Goal: Task Accomplishment & Management: Use online tool/utility

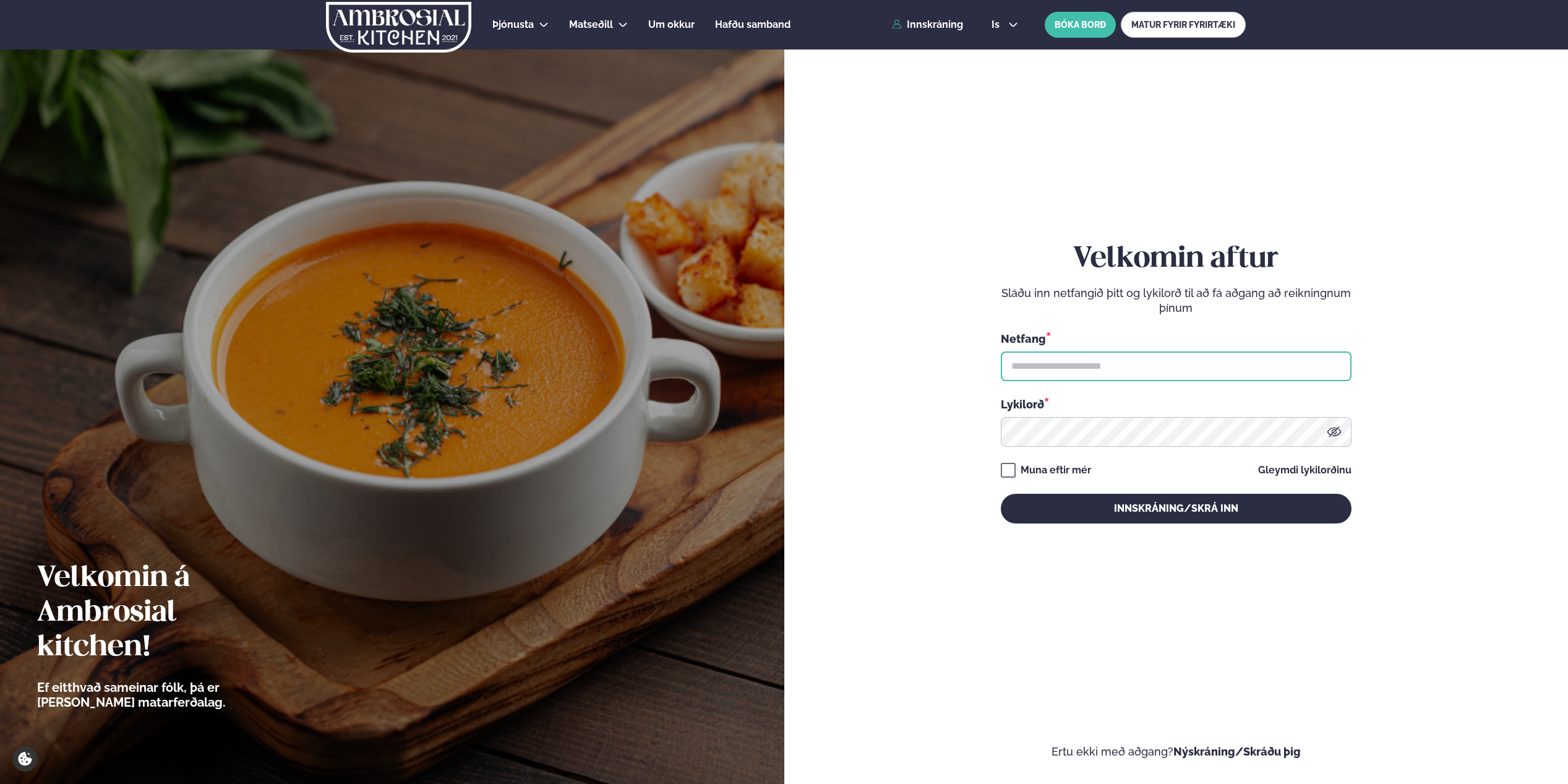
click at [1114, 371] on input "text" at bounding box center [1176, 366] width 351 height 30
type input "**********"
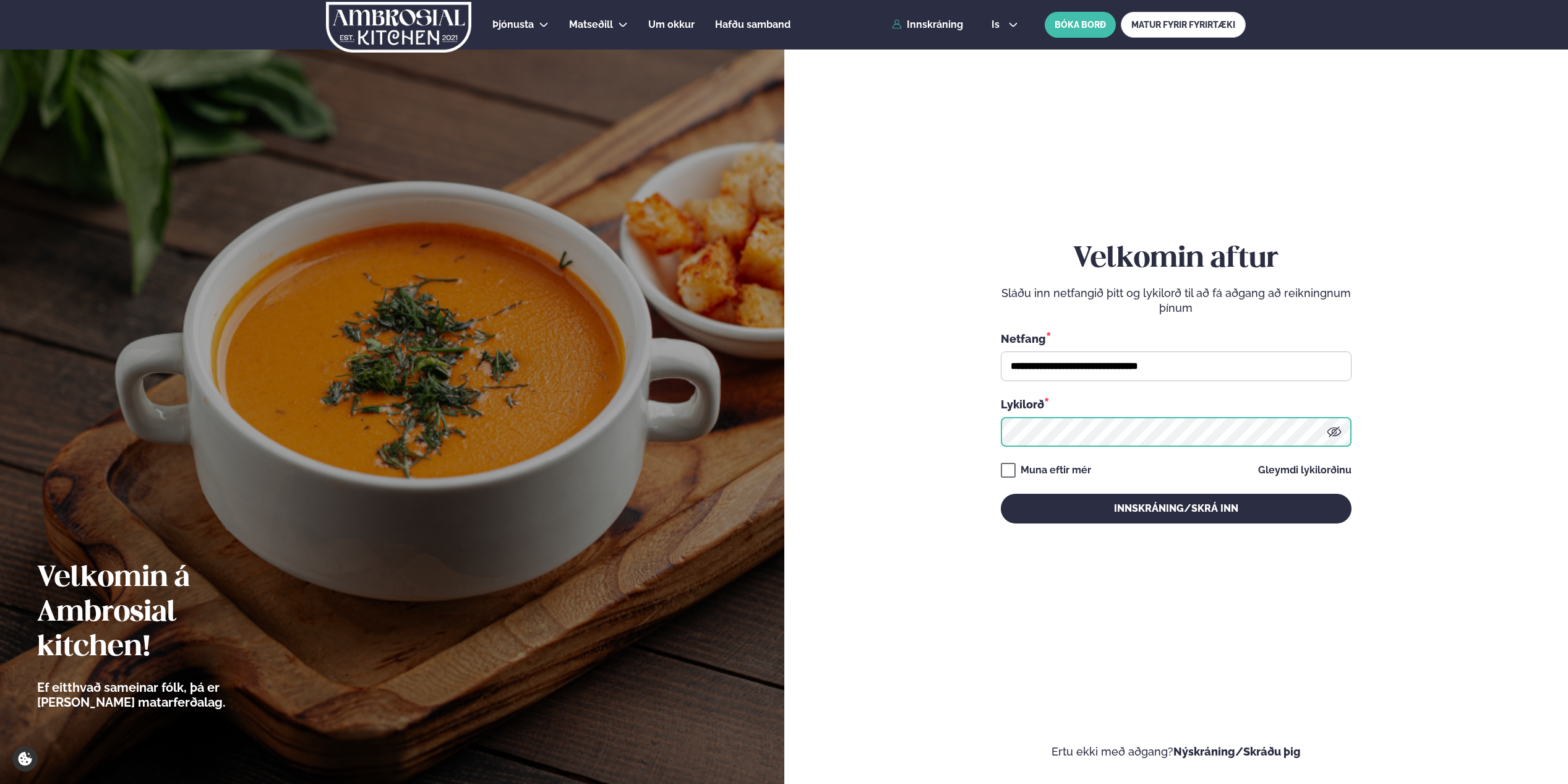
click at [1001, 493] on button "Innskráning/Skrá inn" at bounding box center [1176, 508] width 351 height 30
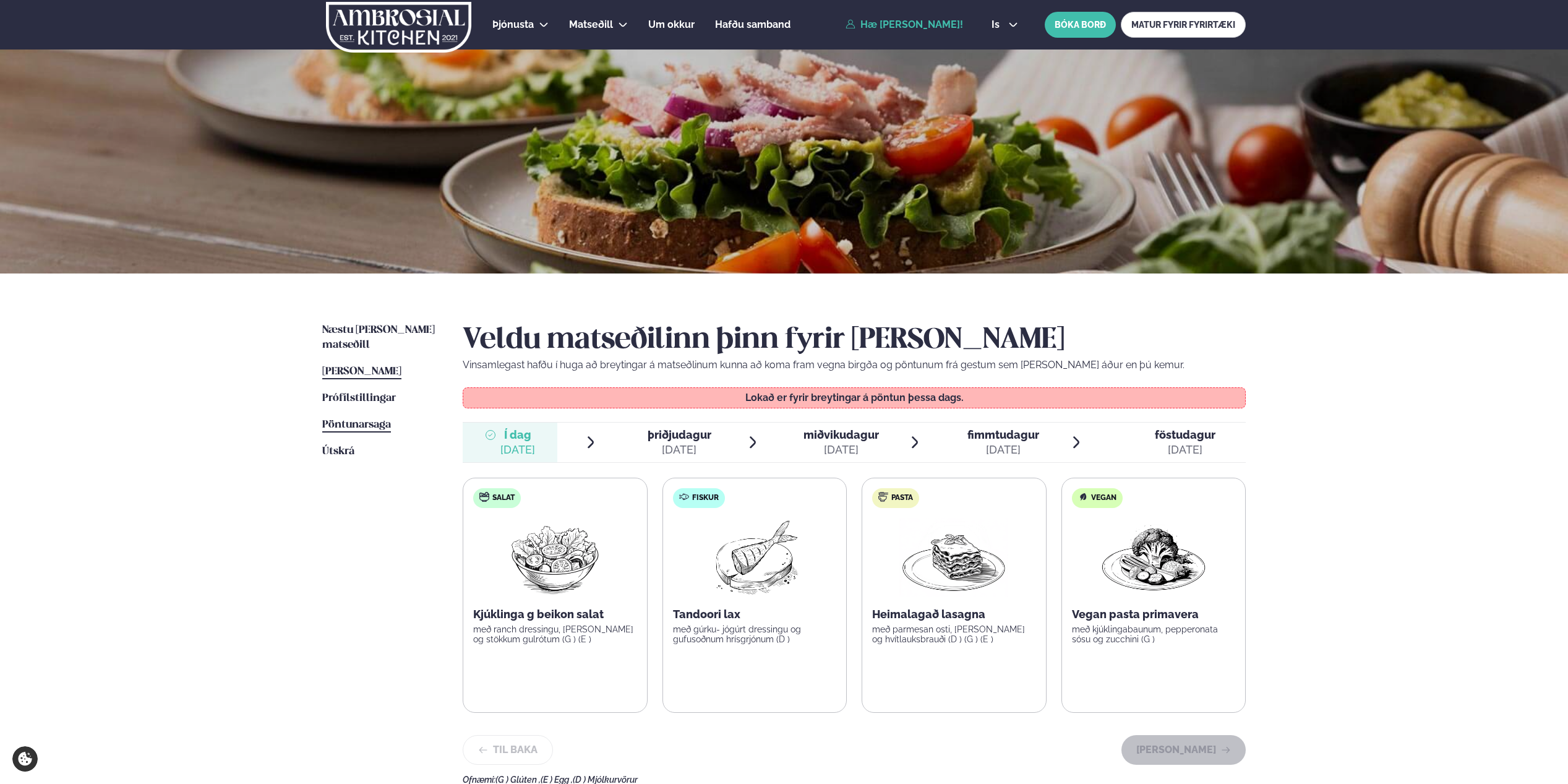
scroll to position [296, 0]
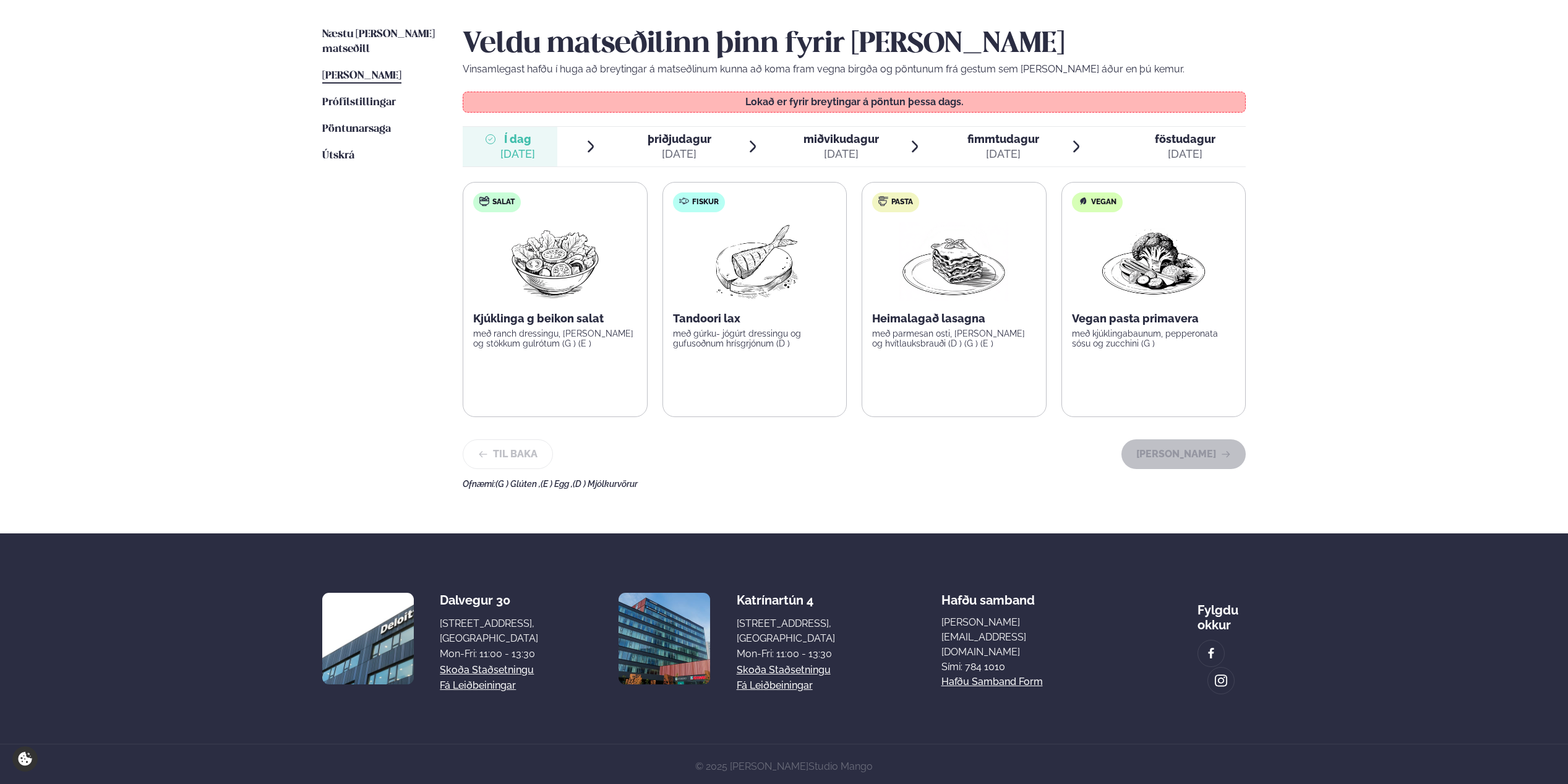
click at [682, 145] on div "þriðjudagur þri." at bounding box center [679, 139] width 64 height 15
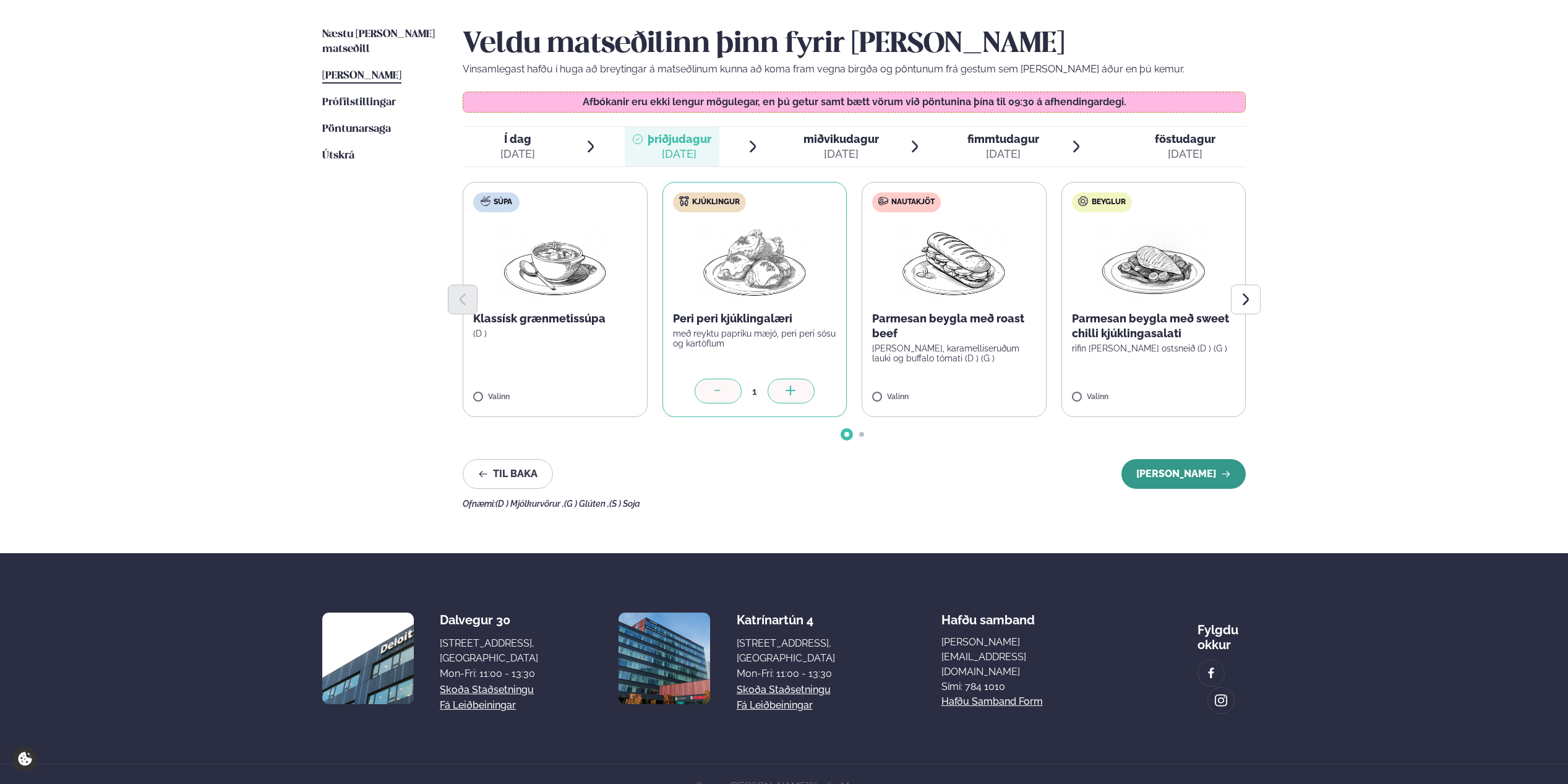
click at [1191, 470] on button "[PERSON_NAME]" at bounding box center [1183, 474] width 124 height 30
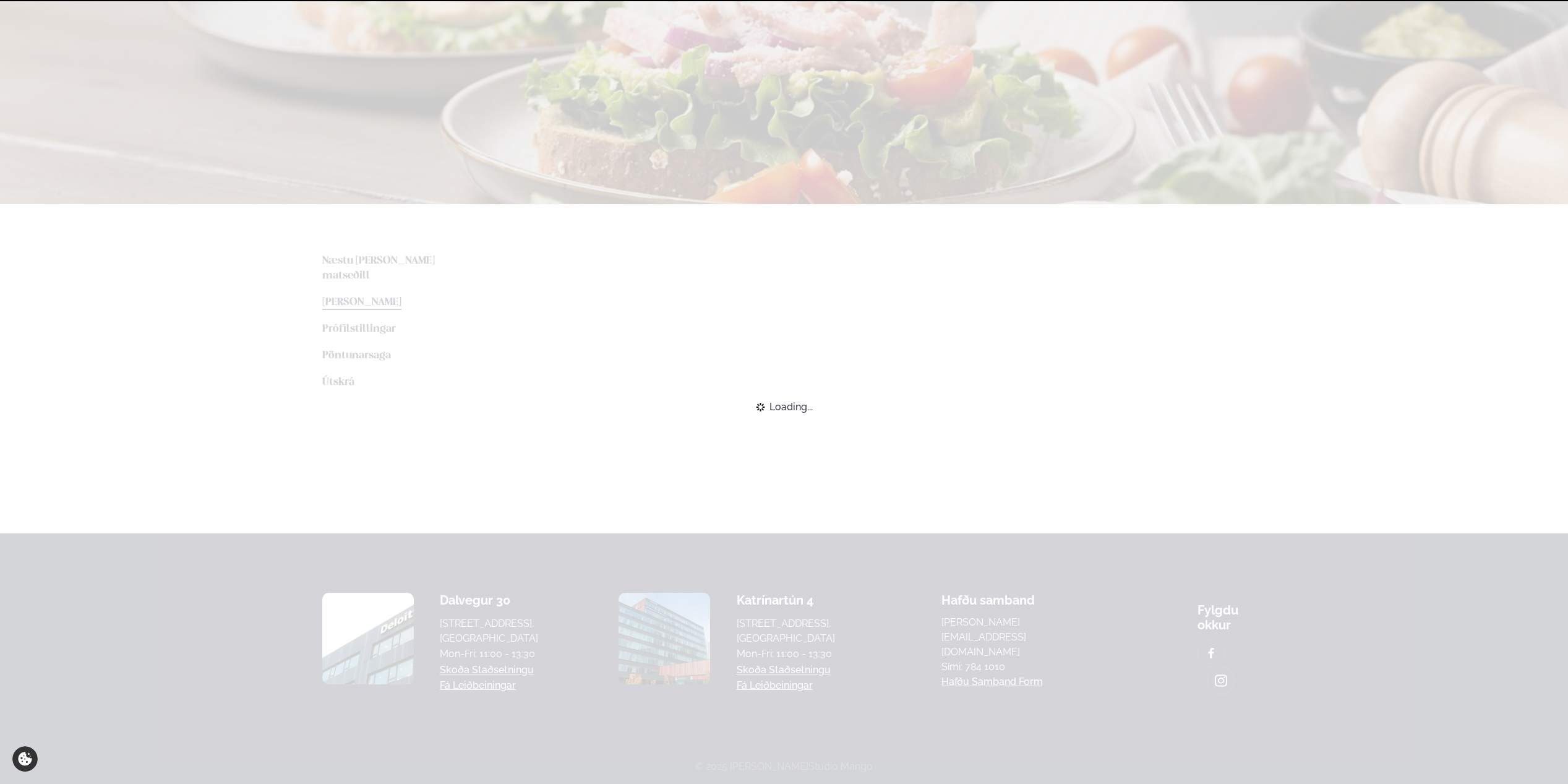
scroll to position [261, 0]
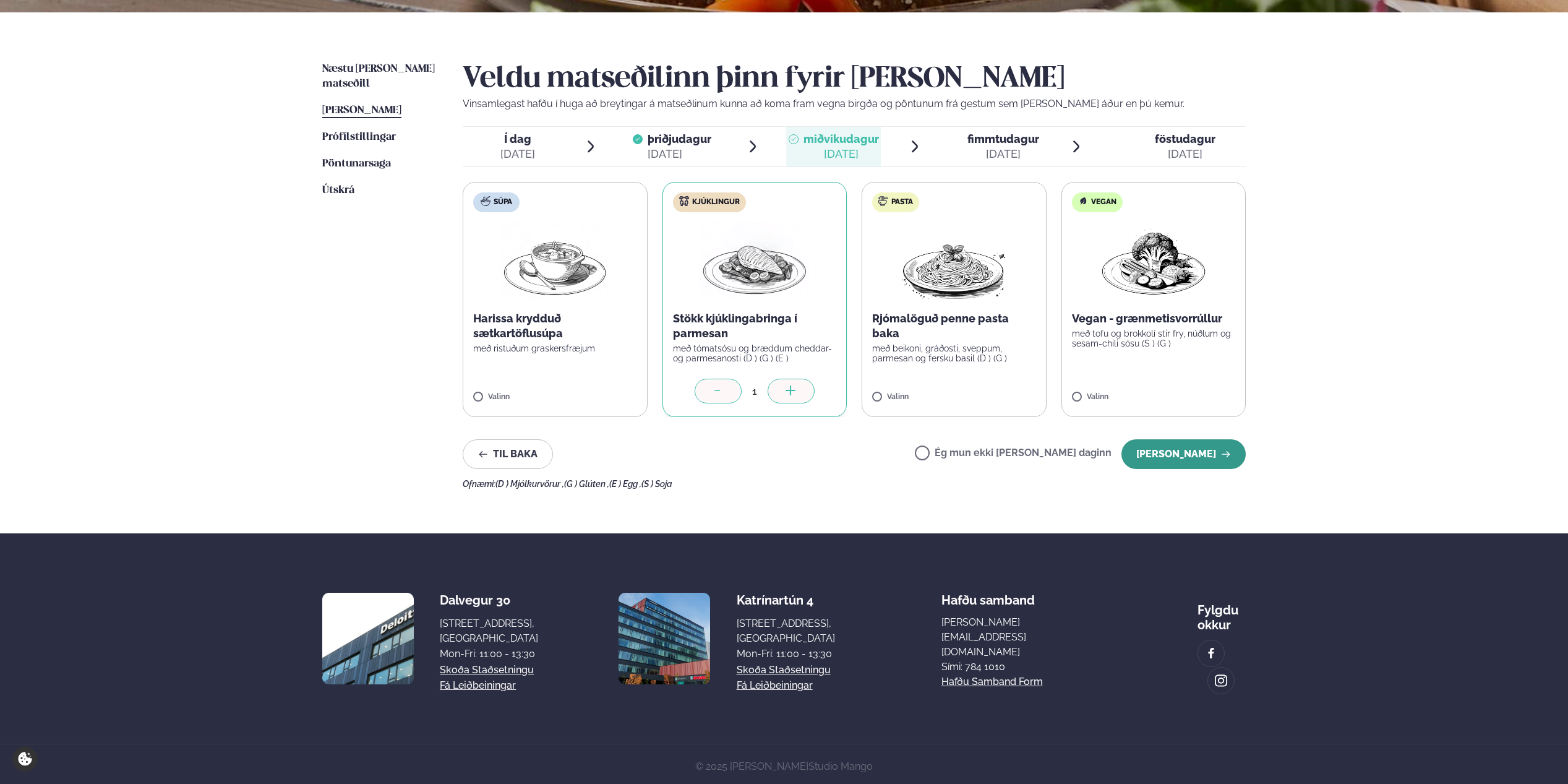
click at [1206, 450] on button "[PERSON_NAME]" at bounding box center [1183, 454] width 124 height 30
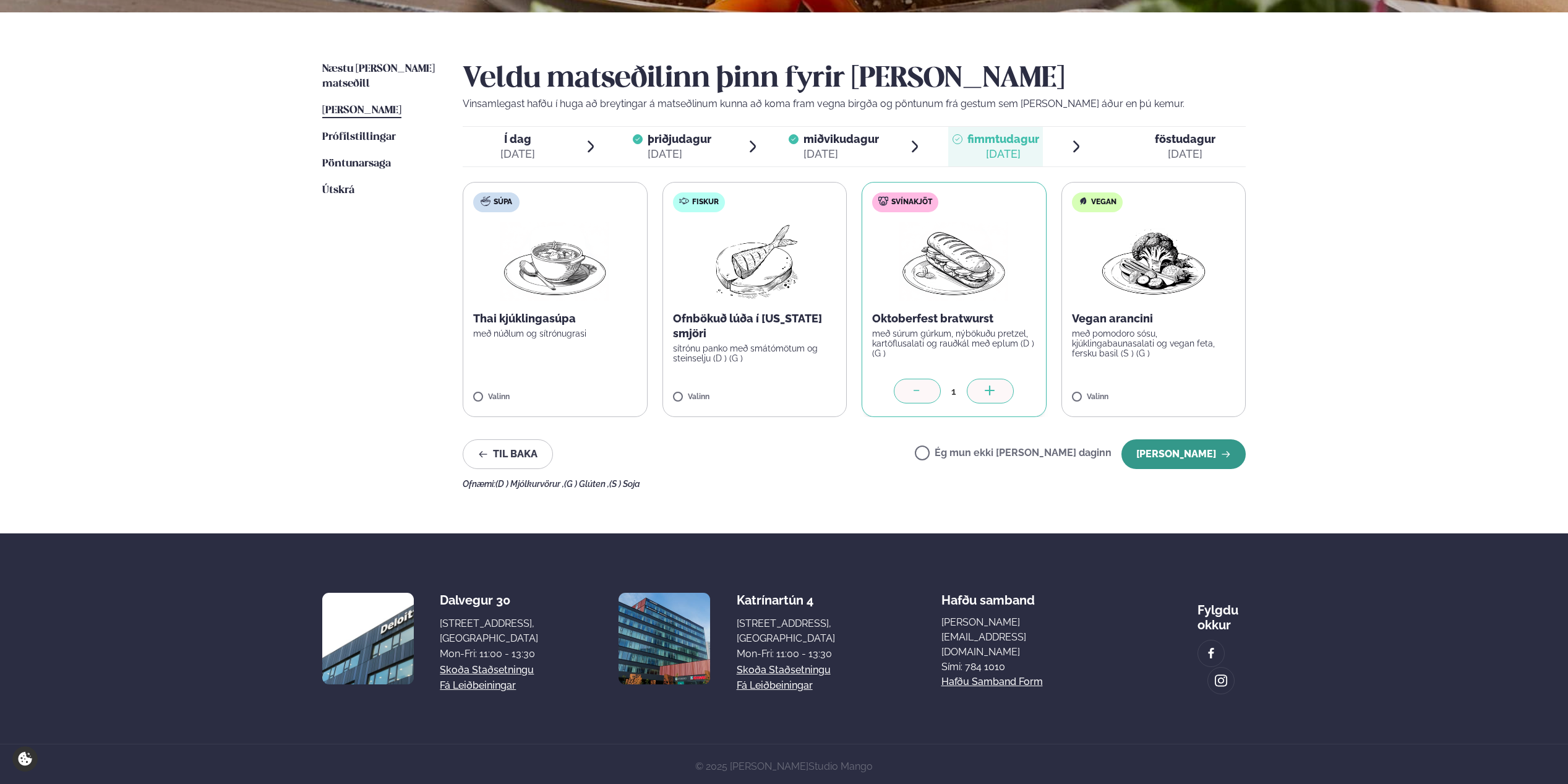
click at [1189, 454] on button "[PERSON_NAME]" at bounding box center [1183, 454] width 124 height 30
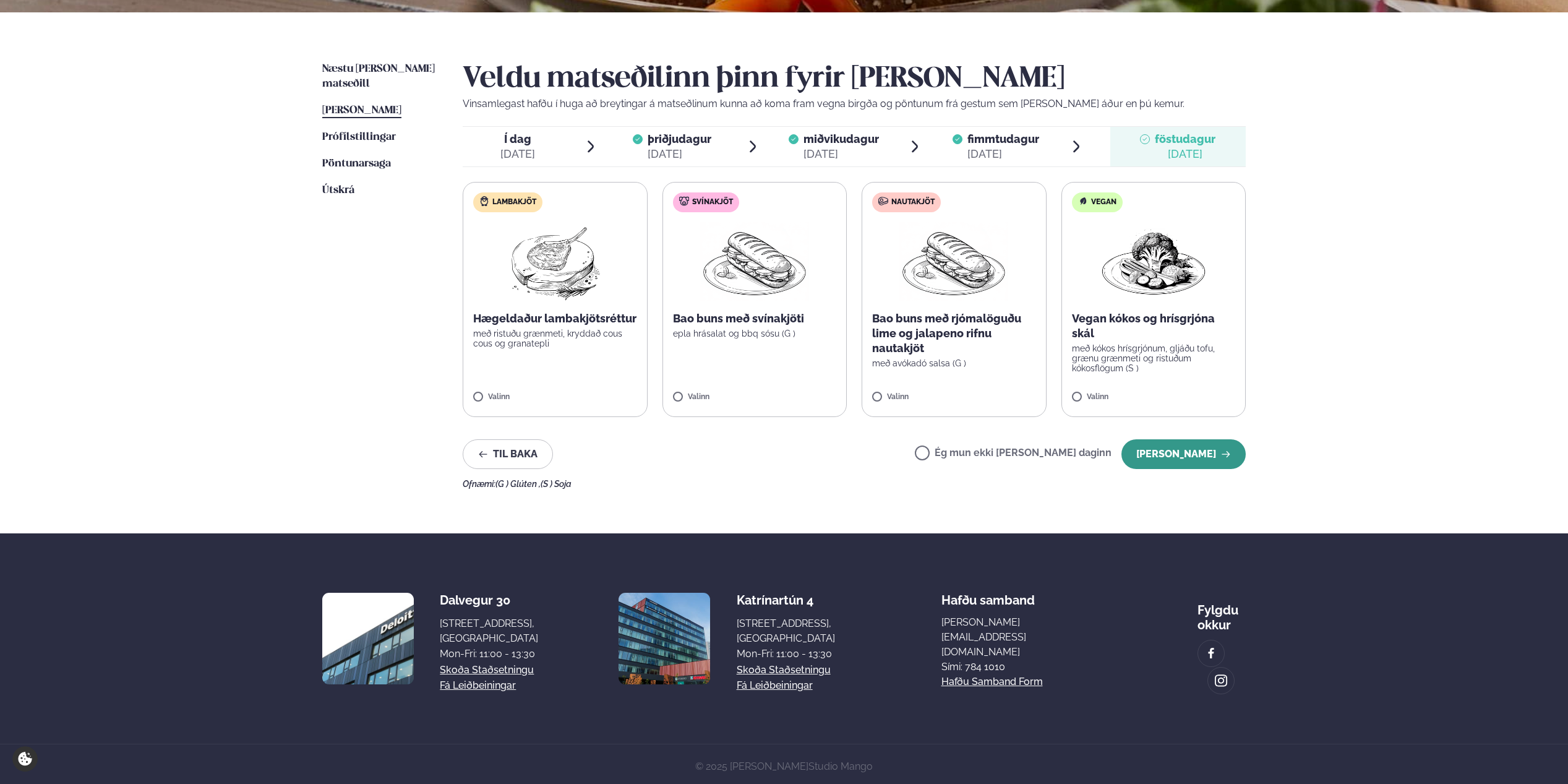
click at [1184, 463] on button "[PERSON_NAME]" at bounding box center [1183, 454] width 124 height 30
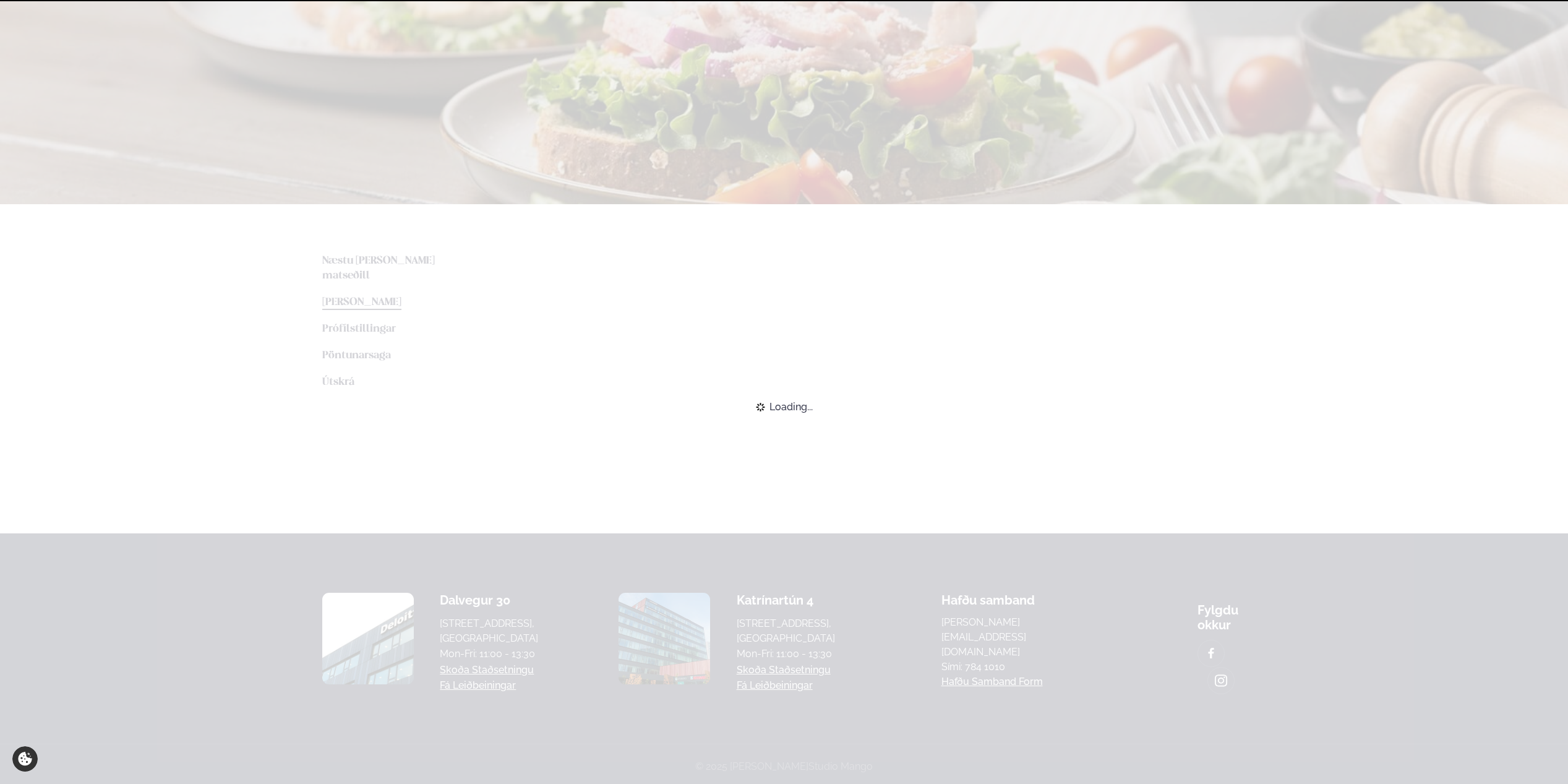
scroll to position [141, 0]
